Goal: Register for event/course

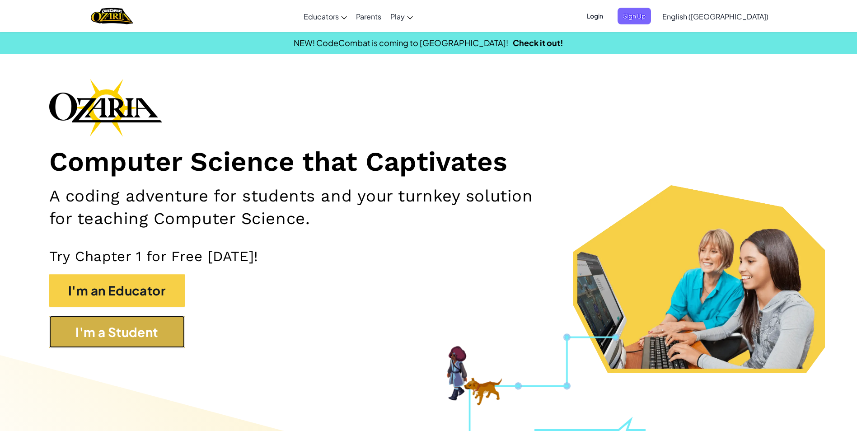
click at [126, 327] on button "I'm a Student" at bounding box center [116, 332] width 135 height 33
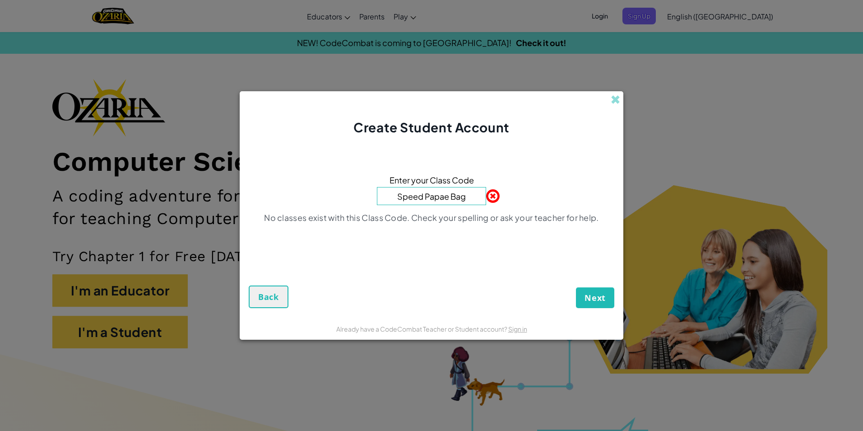
click at [447, 198] on input "Speed Papae Bag" at bounding box center [431, 196] width 109 height 18
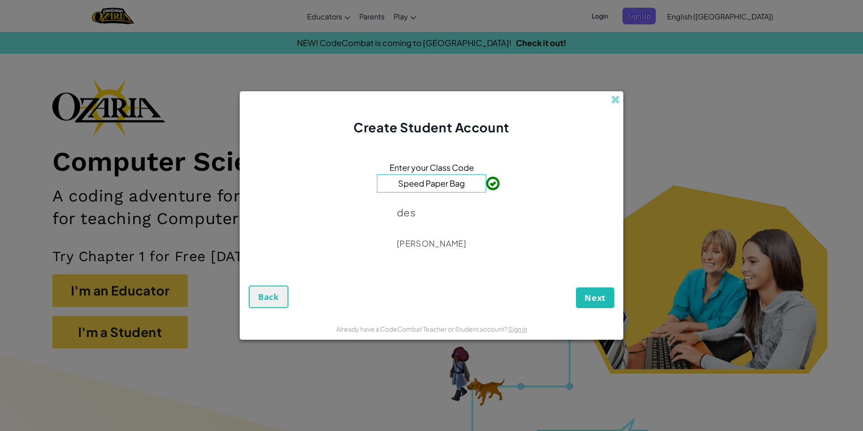
type input "Speed Paper Bag"
click at [590, 294] on span "Next" at bounding box center [595, 297] width 21 height 11
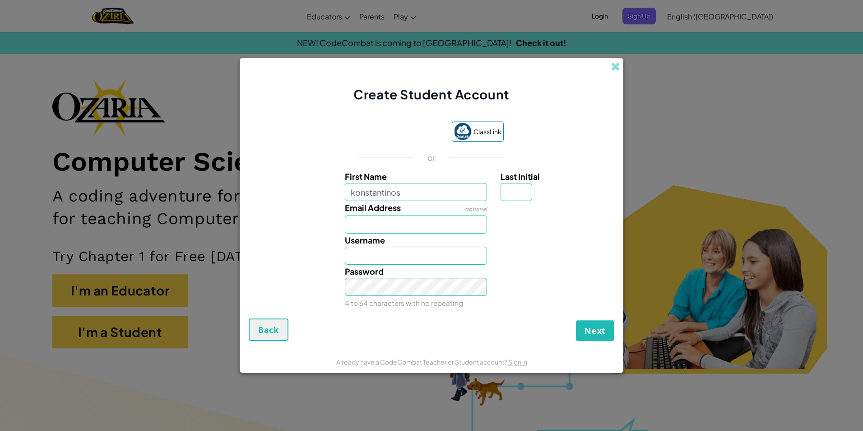
type input "konstantinos"
type input "[PERSON_NAME]"
click at [366, 229] on input "Email Address" at bounding box center [416, 224] width 143 height 18
click at [354, 230] on input "Email Address" at bounding box center [416, 224] width 143 height 18
click at [323, 225] on div "Email Address optional" at bounding box center [431, 217] width 375 height 33
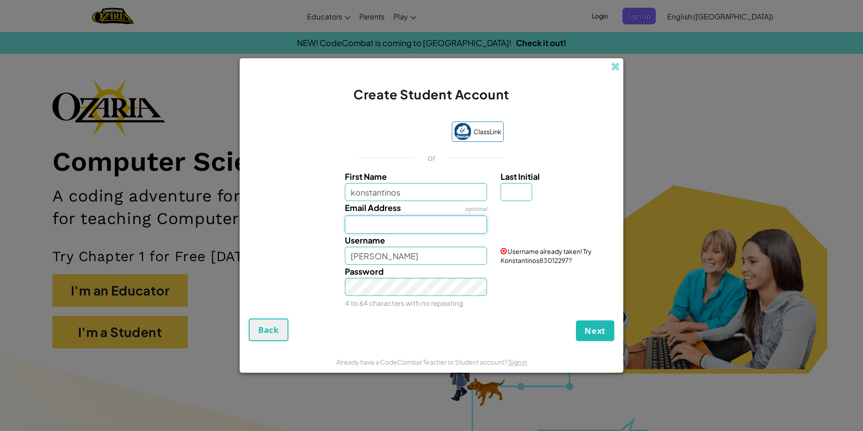
click at [351, 222] on input "Email Address" at bounding box center [416, 224] width 143 height 18
type input "[EMAIL_ADDRESS][DOMAIN_NAME]"
click at [405, 256] on input "[PERSON_NAME]" at bounding box center [416, 256] width 143 height 18
click at [403, 257] on input "Kovaioulis" at bounding box center [416, 256] width 143 height 18
type input "Kovaioulis69"
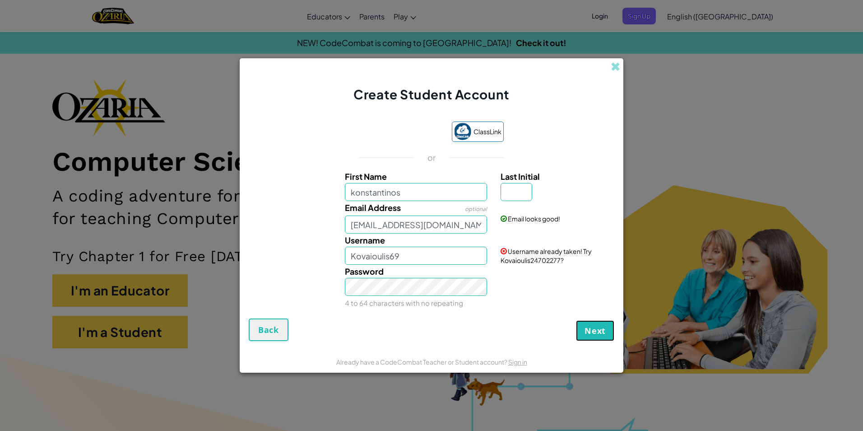
click at [585, 324] on button "Next" at bounding box center [595, 330] width 38 height 21
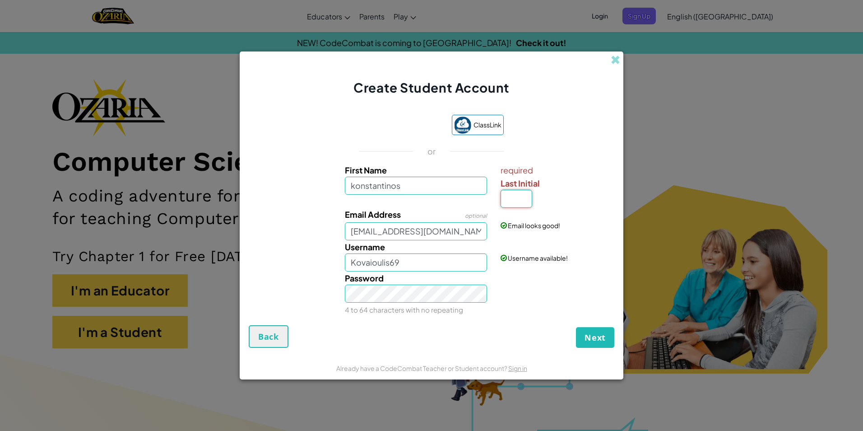
click at [520, 198] on input "Last Initial" at bounding box center [517, 199] width 32 height 18
type input "k"
click at [594, 342] on span "Next" at bounding box center [595, 337] width 21 height 11
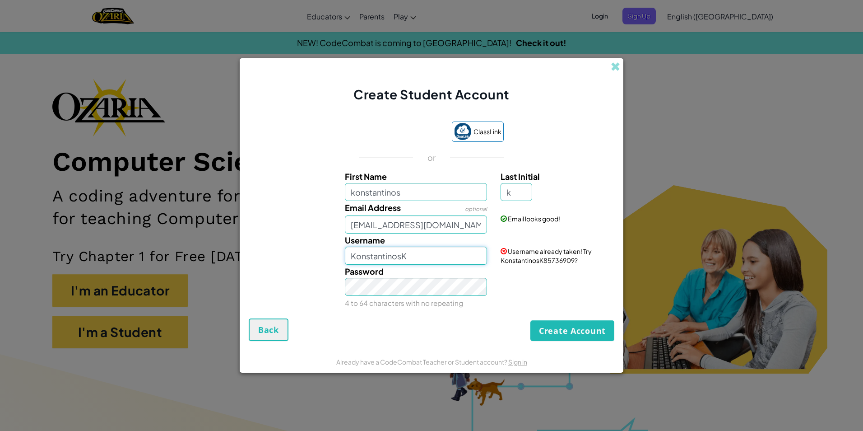
click at [412, 253] on input "KonstantinosK" at bounding box center [416, 256] width 143 height 18
click at [401, 258] on input "Konstantinos69" at bounding box center [416, 256] width 143 height 18
type input "Kovaioulisss69"
click at [520, 320] on div "Create Account Back" at bounding box center [432, 329] width 366 height 23
click at [562, 332] on button "Create Account" at bounding box center [573, 330] width 84 height 21
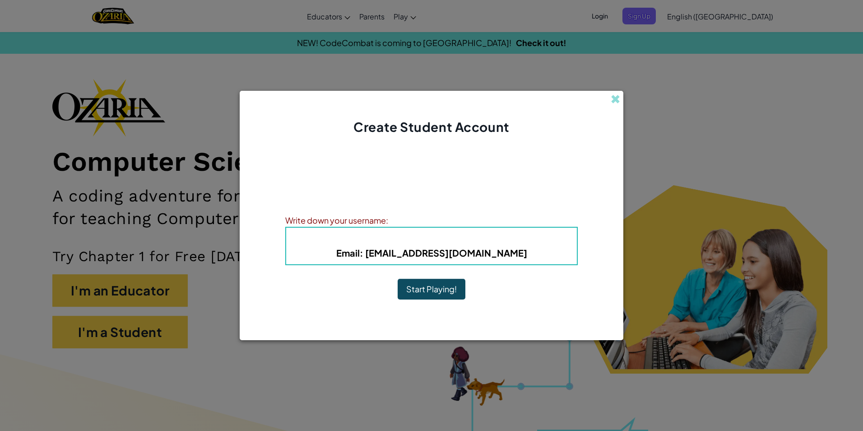
click at [455, 286] on button "Start Playing!" at bounding box center [432, 289] width 68 height 21
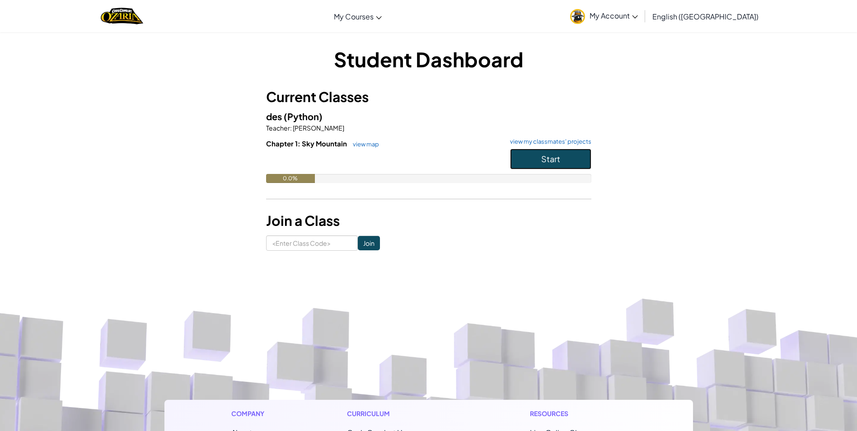
click at [554, 159] on span "Start" at bounding box center [550, 159] width 19 height 10
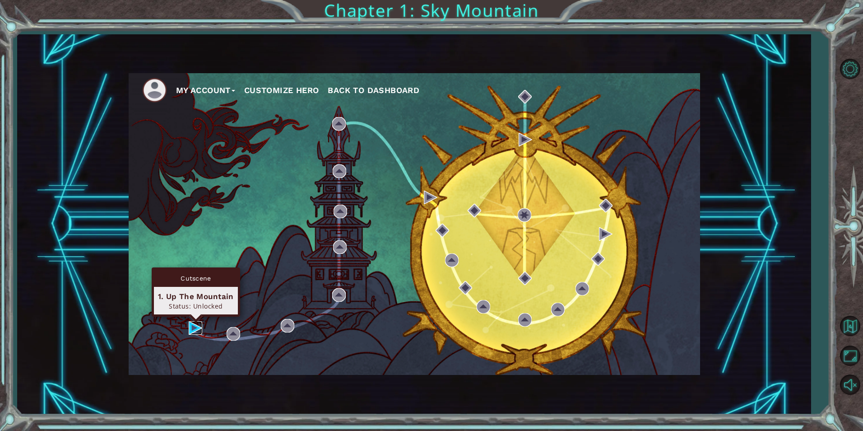
click at [196, 328] on img at bounding box center [196, 328] width 14 height 14
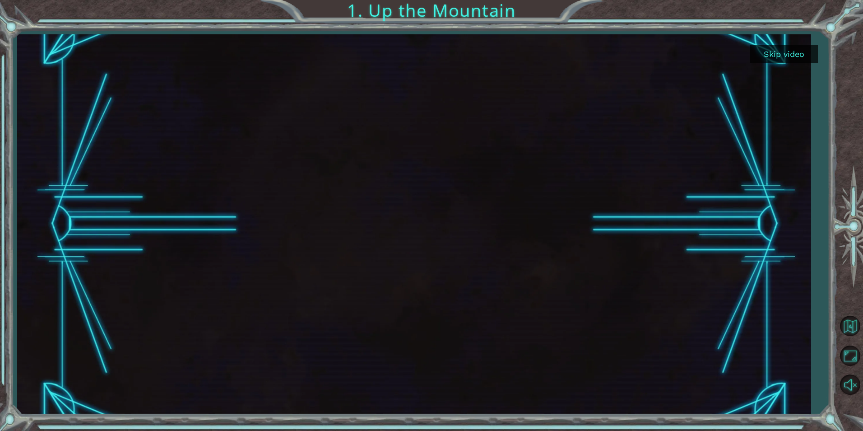
click at [802, 57] on button "Skip video" at bounding box center [785, 54] width 68 height 18
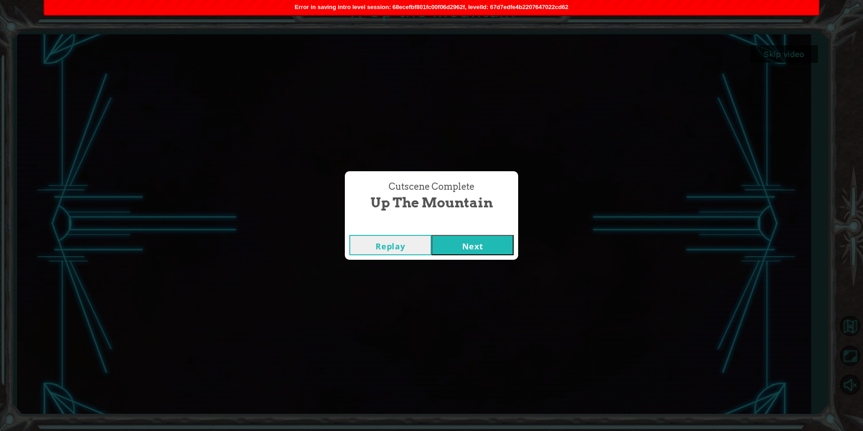
click at [460, 246] on button "Next" at bounding box center [473, 245] width 82 height 20
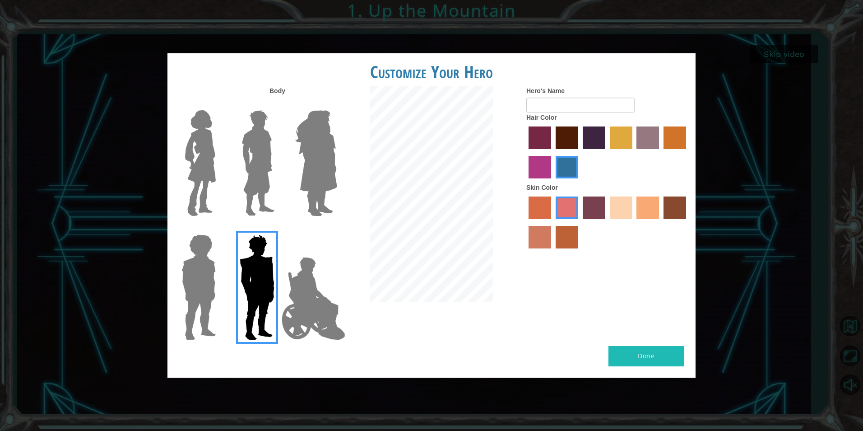
click at [638, 359] on button "Done" at bounding box center [647, 356] width 76 height 20
type input "idk"
click at [634, 355] on button "Done" at bounding box center [647, 356] width 76 height 20
click at [643, 372] on div "Done" at bounding box center [432, 362] width 528 height 32
click at [781, 158] on div "Customize Your Hero Body Hero's Name idk Hair Color Skin Color Done" at bounding box center [431, 215] width 863 height 431
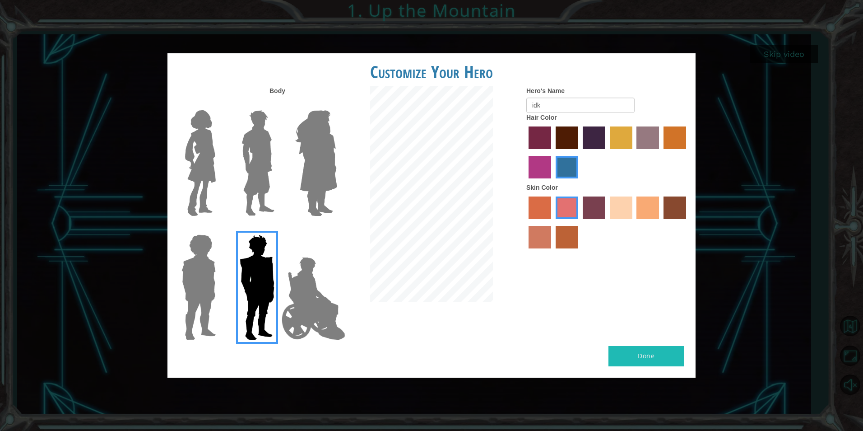
click at [781, 158] on div "Customize Your Hero Body Hero's Name idk Hair Color Skin Color Done" at bounding box center [431, 215] width 863 height 431
click at [652, 331] on div "Customize Your Hero Body Hero's Name idk Hair Color Skin Color Done" at bounding box center [432, 215] width 528 height 324
click at [652, 331] on div "Body Hero's Name idk Hair Color Skin Color" at bounding box center [432, 216] width 528 height 260
click at [645, 388] on div "Customize Your Hero Body Hero's Name idk Hair Color Skin Color Done" at bounding box center [431, 215] width 863 height 431
click at [657, 374] on div "Done" at bounding box center [432, 362] width 528 height 32
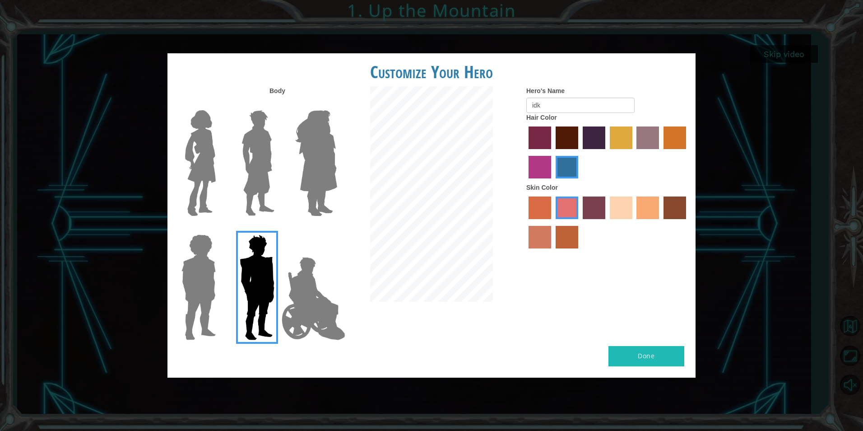
click at [676, 345] on div "Body Hero's Name idk Hair Color Skin Color" at bounding box center [432, 216] width 528 height 260
click at [675, 367] on div "Done" at bounding box center [432, 362] width 528 height 32
drag, startPoint x: 675, startPoint y: 367, endPoint x: 676, endPoint y: 373, distance: 5.5
click at [676, 373] on div "Done" at bounding box center [432, 362] width 528 height 32
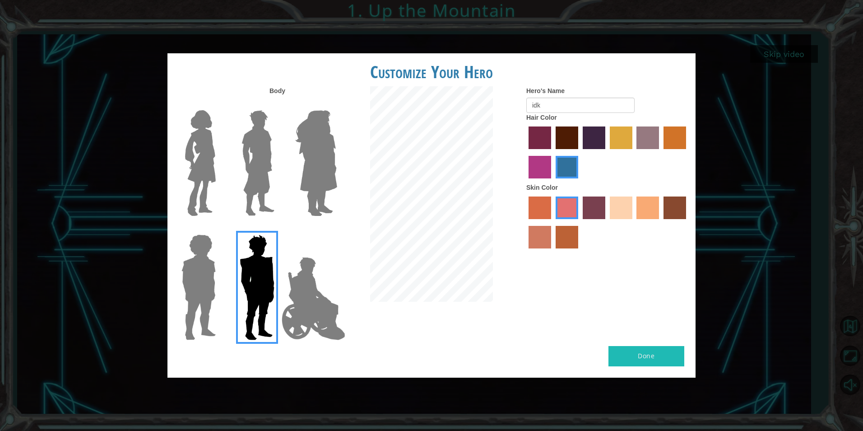
click at [676, 373] on div "Done" at bounding box center [432, 362] width 528 height 32
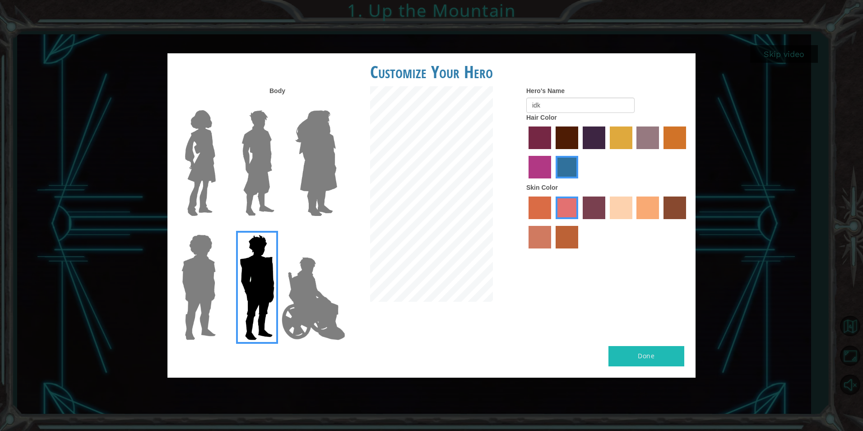
click at [676, 373] on div "Done" at bounding box center [432, 362] width 528 height 32
